Goal: Task Accomplishment & Management: Complete application form

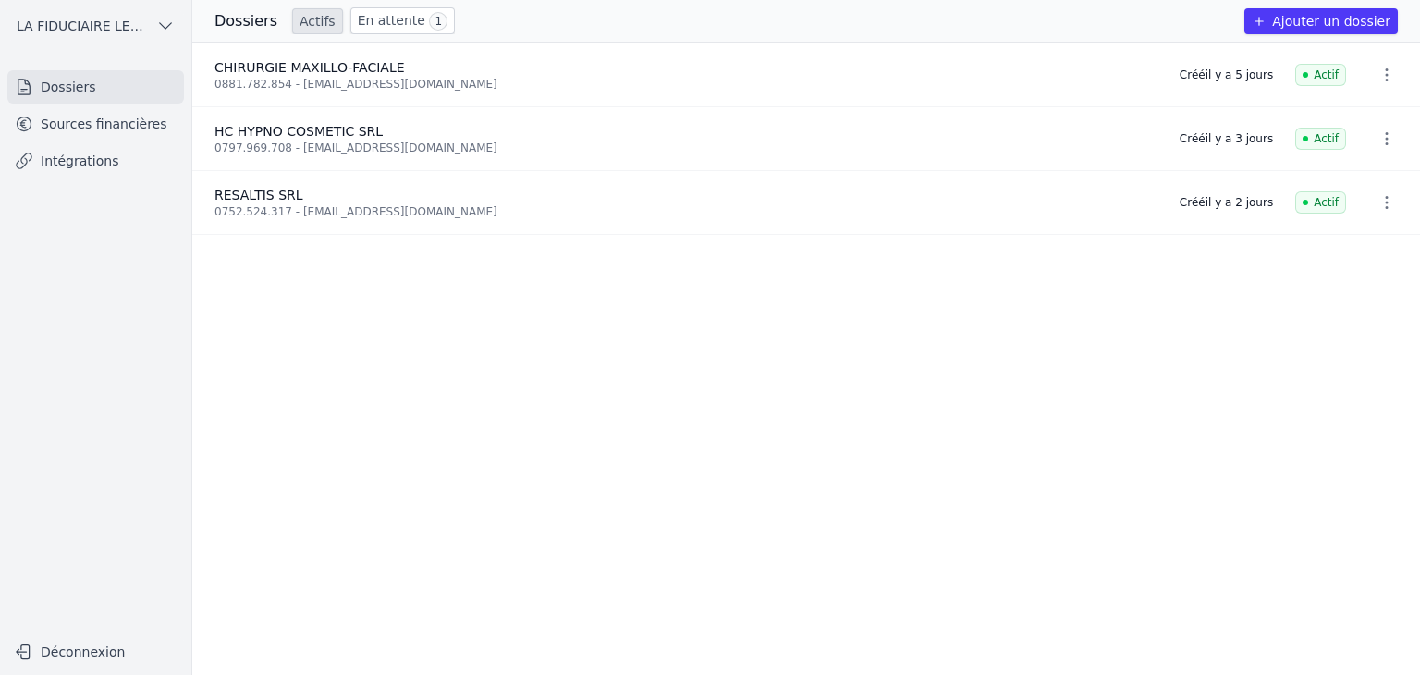
click at [398, 25] on link "En attente 1" at bounding box center [402, 20] width 104 height 27
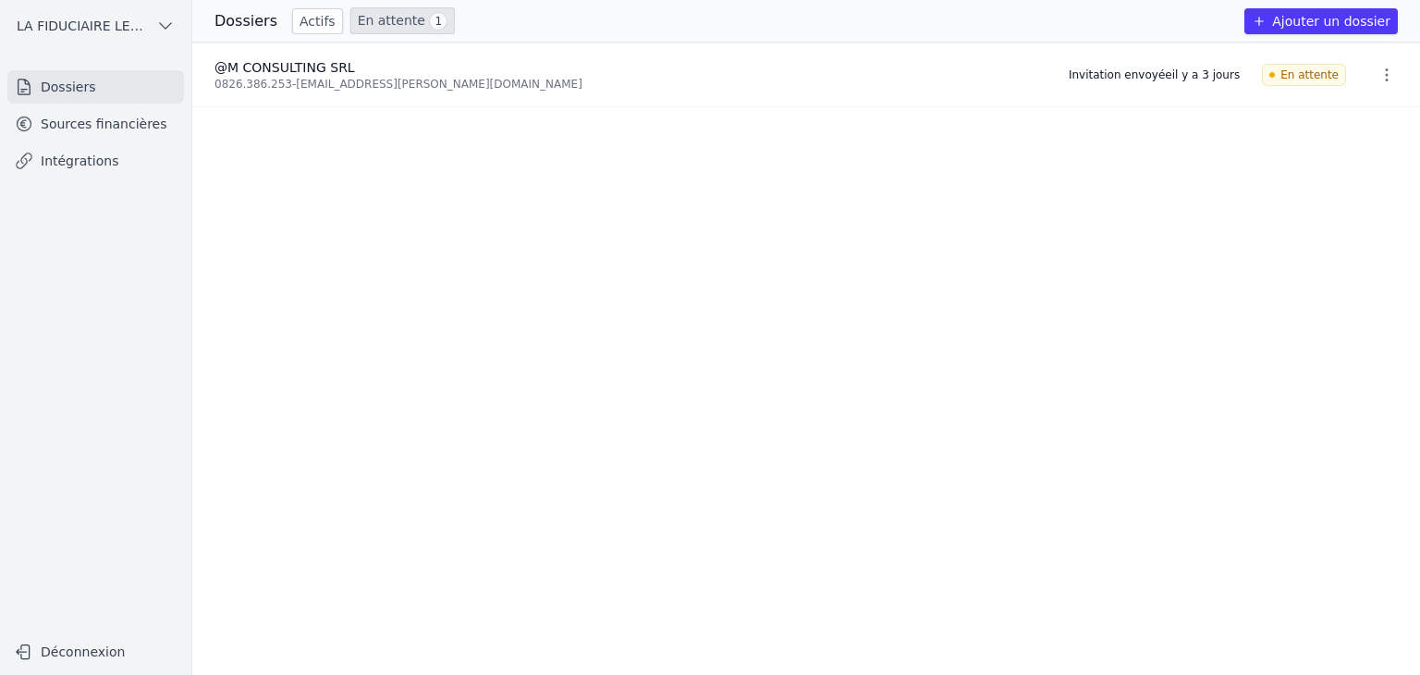
click at [303, 26] on link "Actifs" at bounding box center [317, 21] width 51 height 26
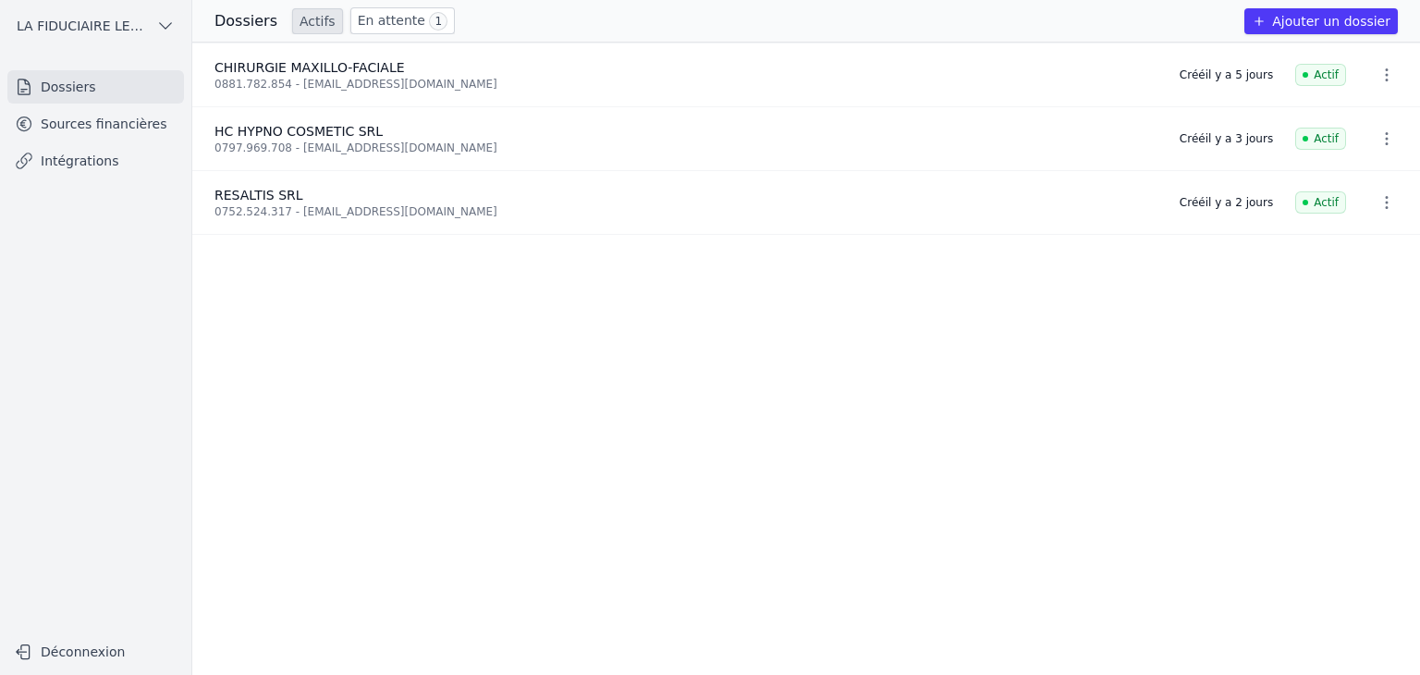
click at [1318, 23] on button "Ajouter un dossier" at bounding box center [1321, 21] width 153 height 26
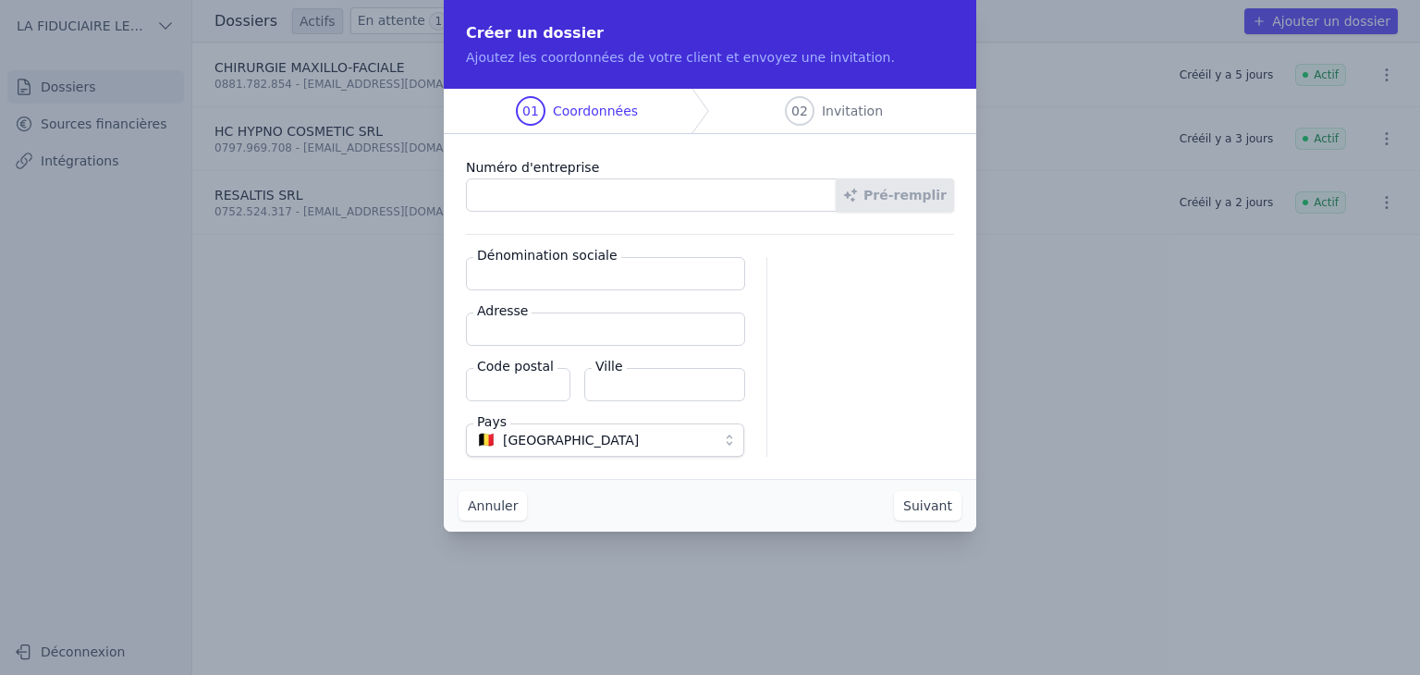
click at [669, 192] on input "Numéro d'entreprise" at bounding box center [651, 194] width 371 height 33
paste input "0473.765.420"
type input "0473.765.420"
click at [553, 275] on input "Dénomination sociale" at bounding box center [605, 273] width 279 height 33
paste input "ETS MOTTE"
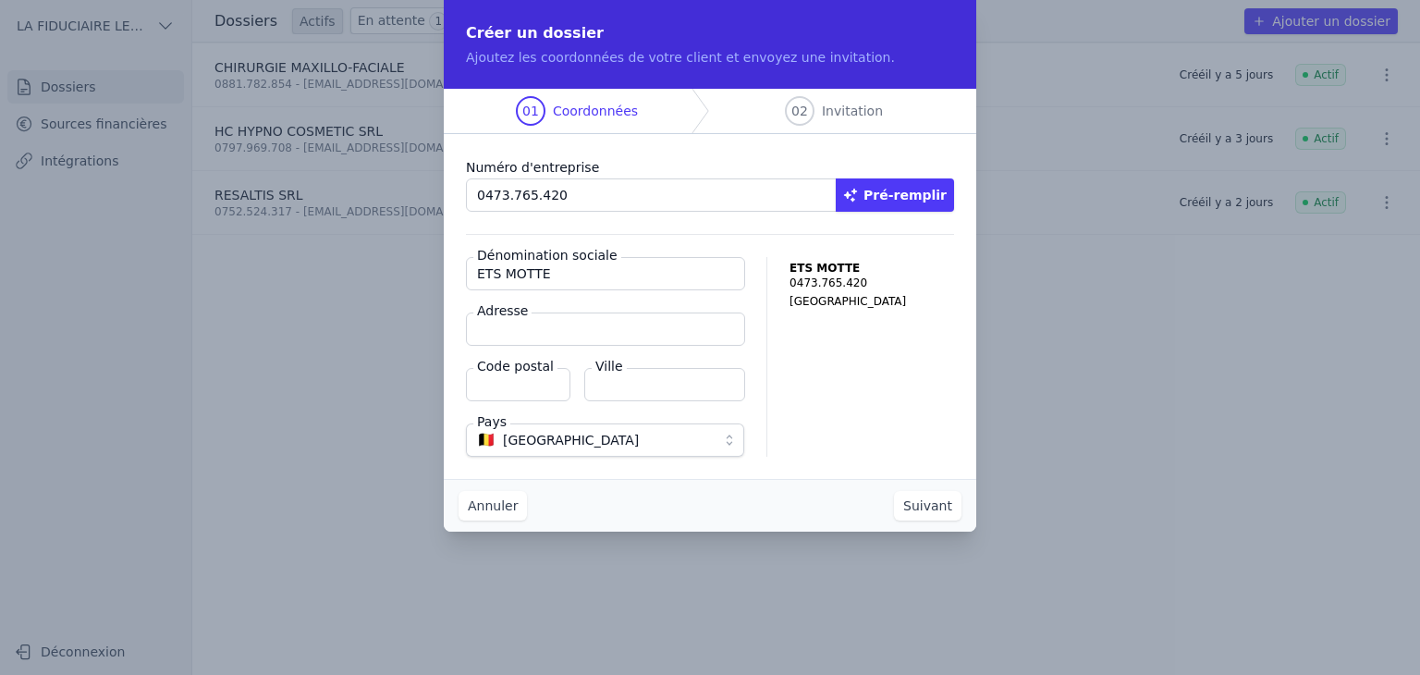
type input "ETS MOTTE"
click at [581, 326] on input "Adresse" at bounding box center [605, 329] width 279 height 33
paste input "Rue Lefort 27"
type input "Rue Lefort 27"
click at [519, 389] on input "Code postal" at bounding box center [518, 384] width 104 height 33
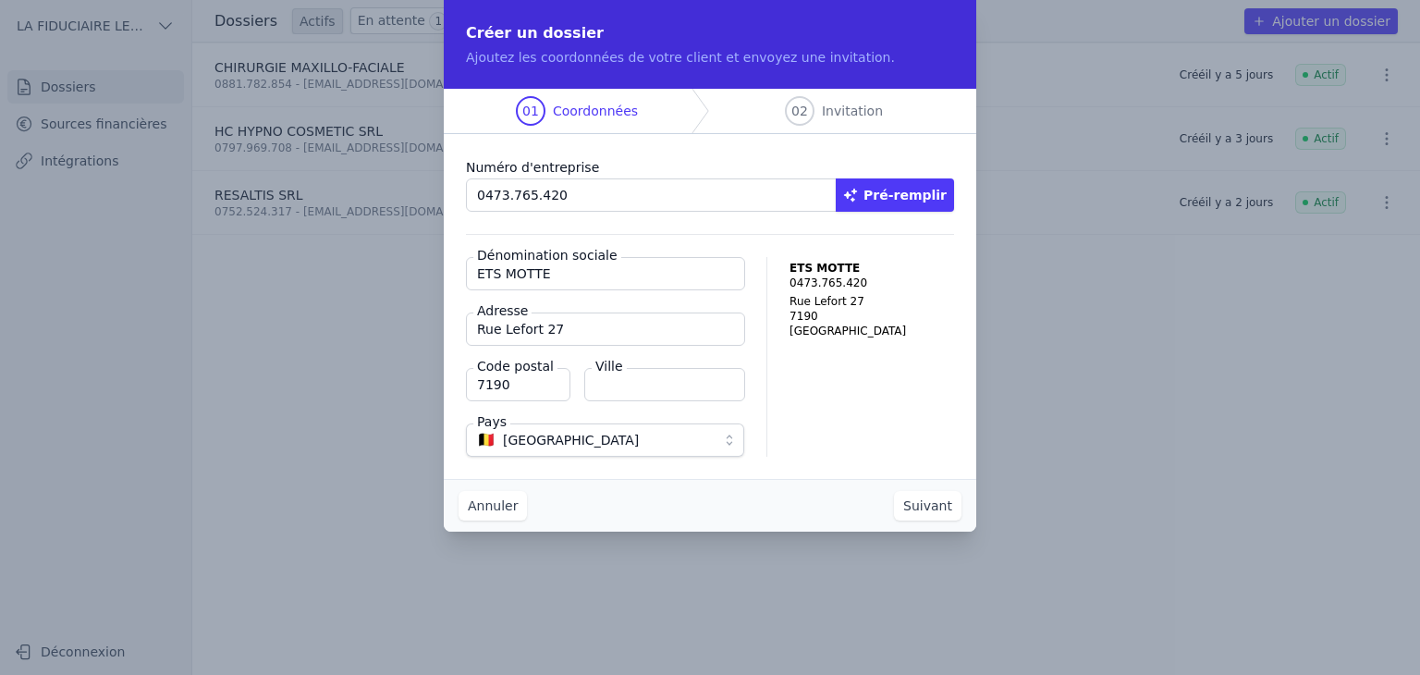
type input "7190"
type input "ECAUSSINNES"
click at [931, 507] on button "Suivant" at bounding box center [928, 506] width 68 height 30
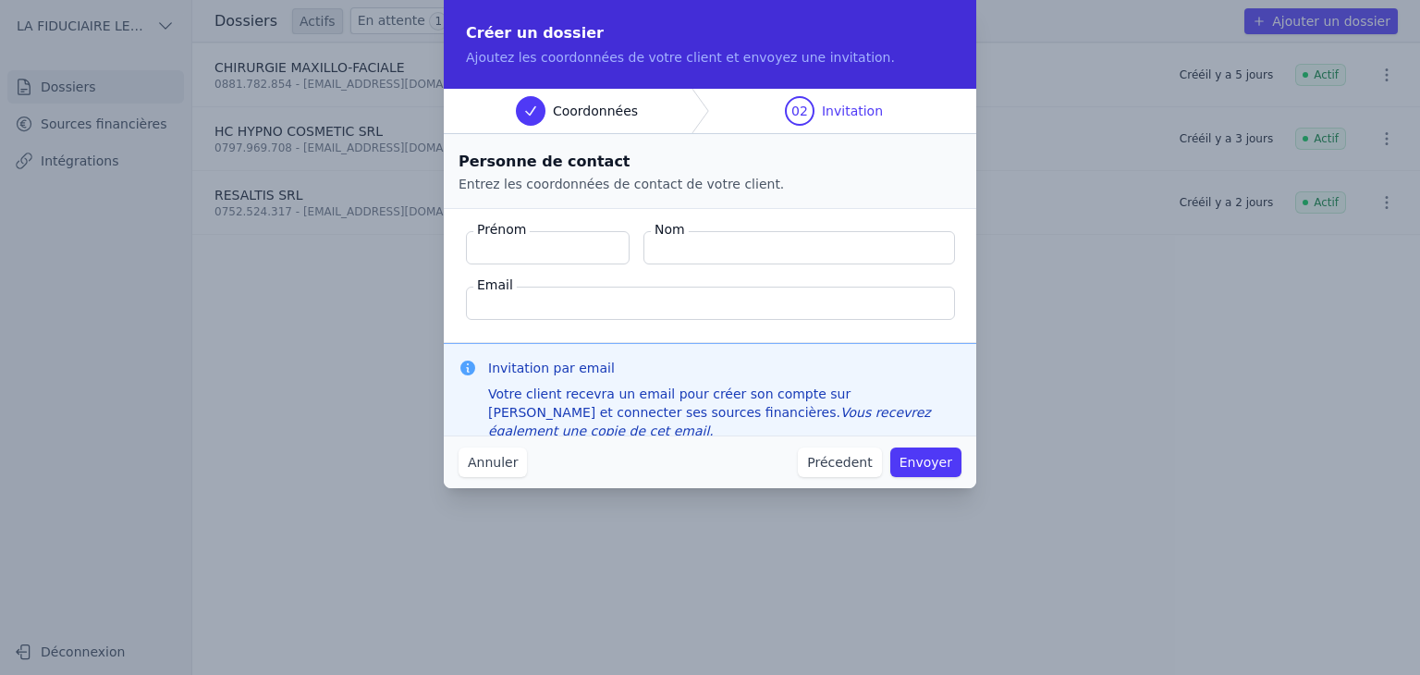
click at [550, 245] on input "Prénom" at bounding box center [548, 247] width 164 height 33
type input "[PERSON_NAME]"
type input "Motte"
click at [581, 294] on input "Email" at bounding box center [710, 303] width 489 height 33
paste input "[EMAIL_ADDRESS][DOMAIN_NAME]"
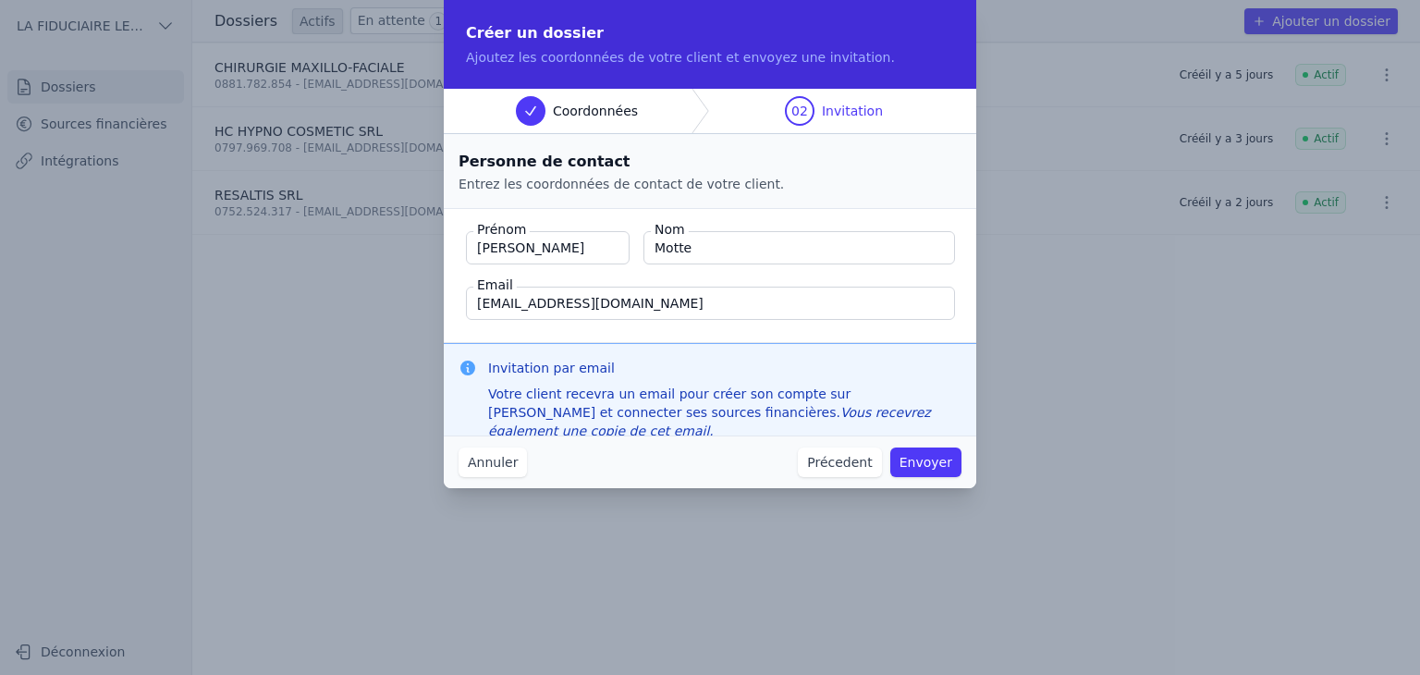
type input "[EMAIL_ADDRESS][DOMAIN_NAME]"
click at [931, 461] on button "Envoyer" at bounding box center [925, 463] width 71 height 30
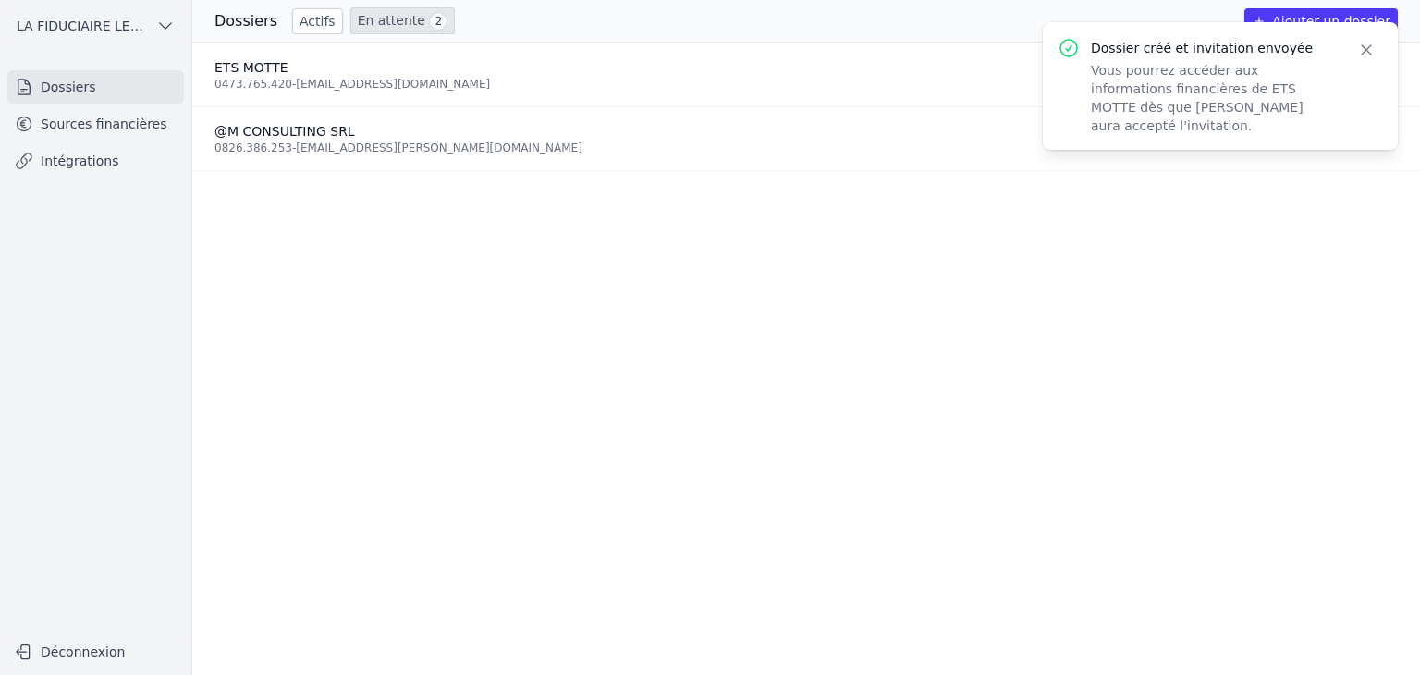
click at [1368, 52] on icon "button" at bounding box center [1366, 50] width 18 height 18
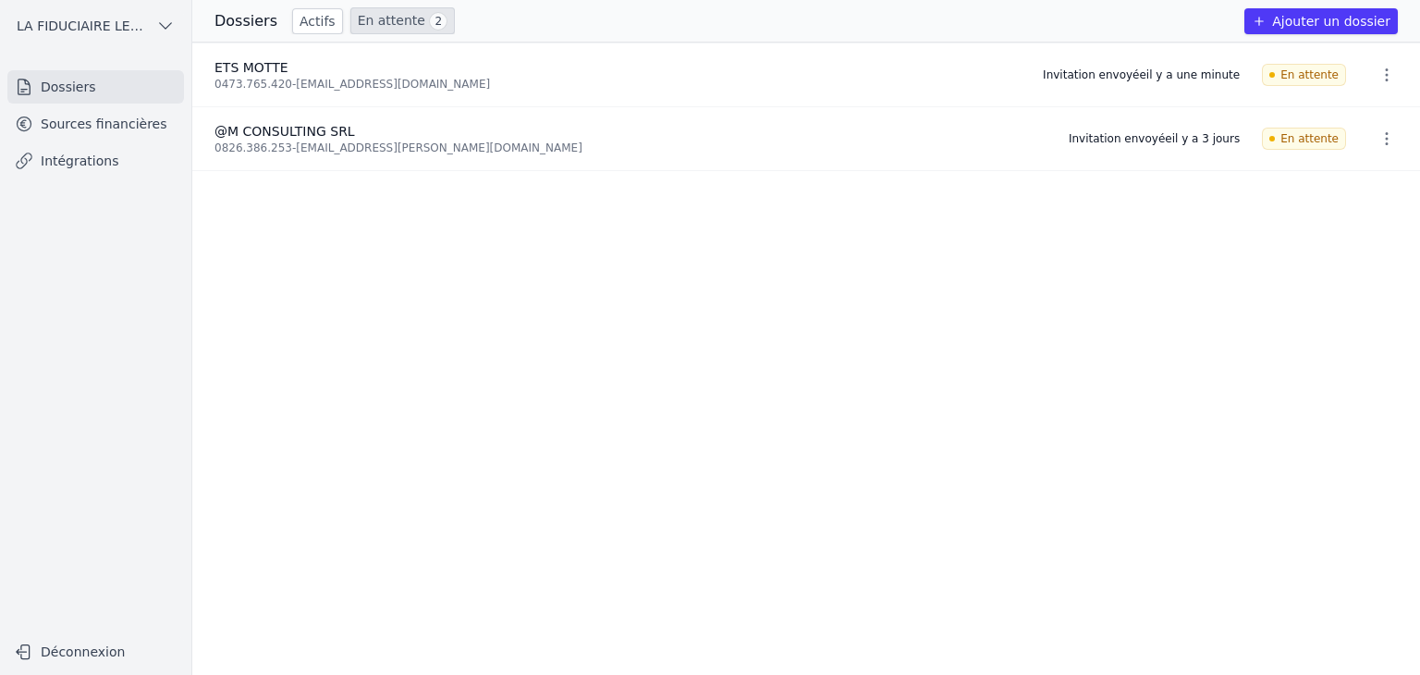
click at [1389, 75] on button "button" at bounding box center [1387, 75] width 37 height 30
click at [1159, 320] on div at bounding box center [710, 337] width 1420 height 675
